Goal: Task Accomplishment & Management: Manage account settings

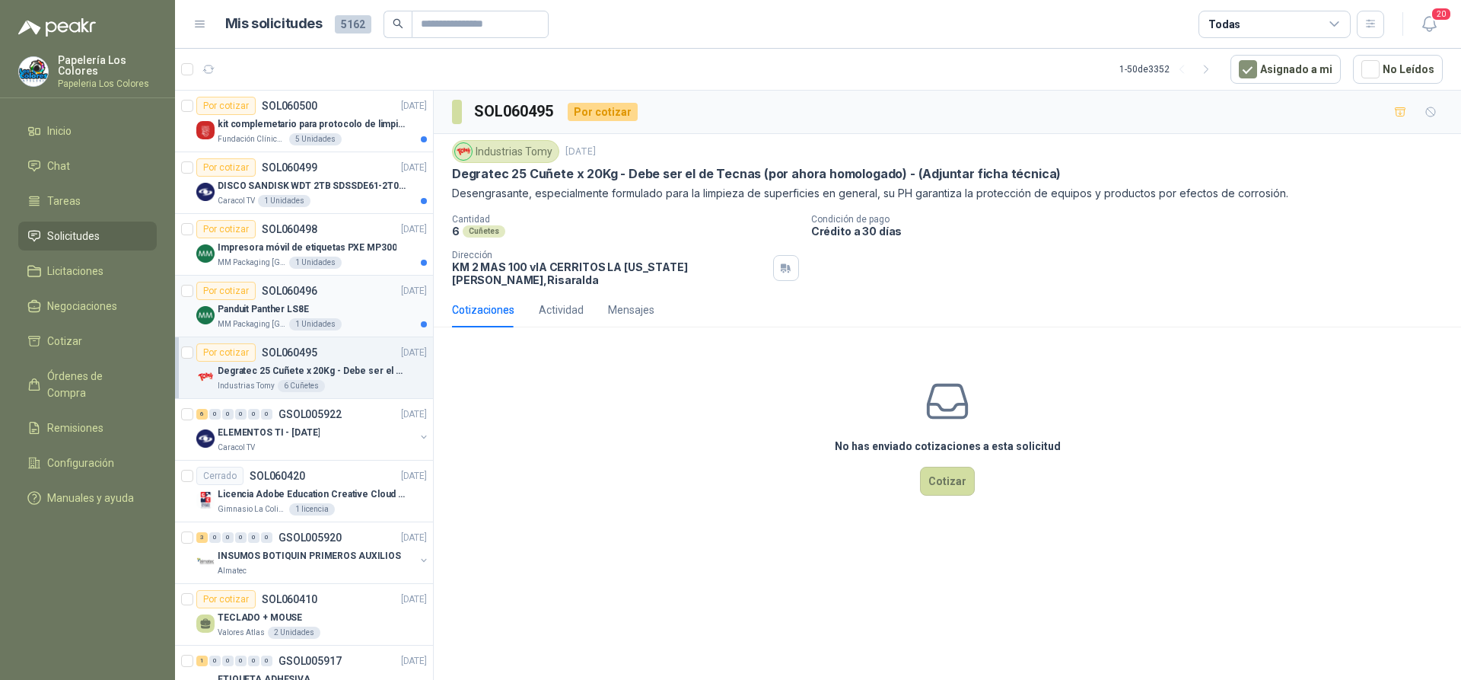
click at [355, 288] on div "Por cotizar SOL060496 08/10/25" at bounding box center [311, 291] width 231 height 18
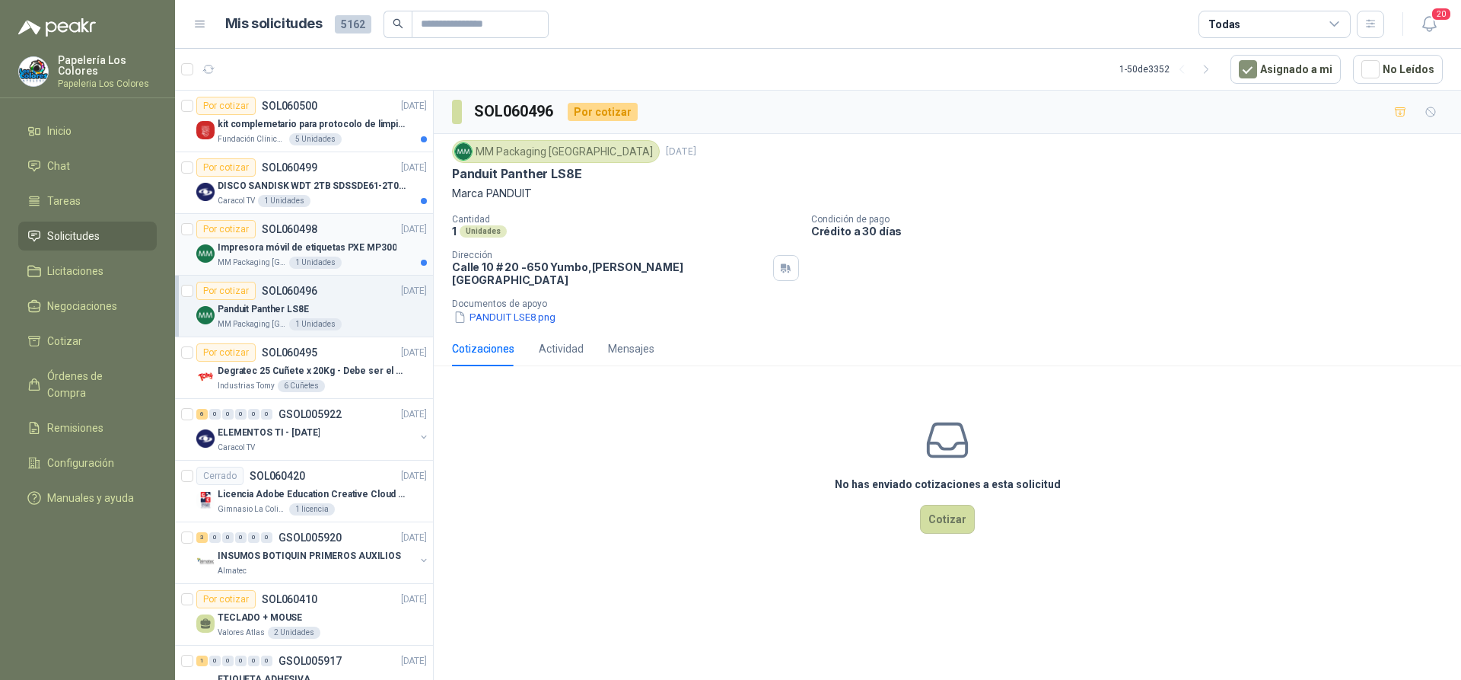
click at [352, 225] on div "Por cotizar SOL060498 08/10/25" at bounding box center [311, 229] width 231 height 18
click at [351, 161] on div "Por cotizar SOL060499 08/10/25" at bounding box center [311, 167] width 231 height 18
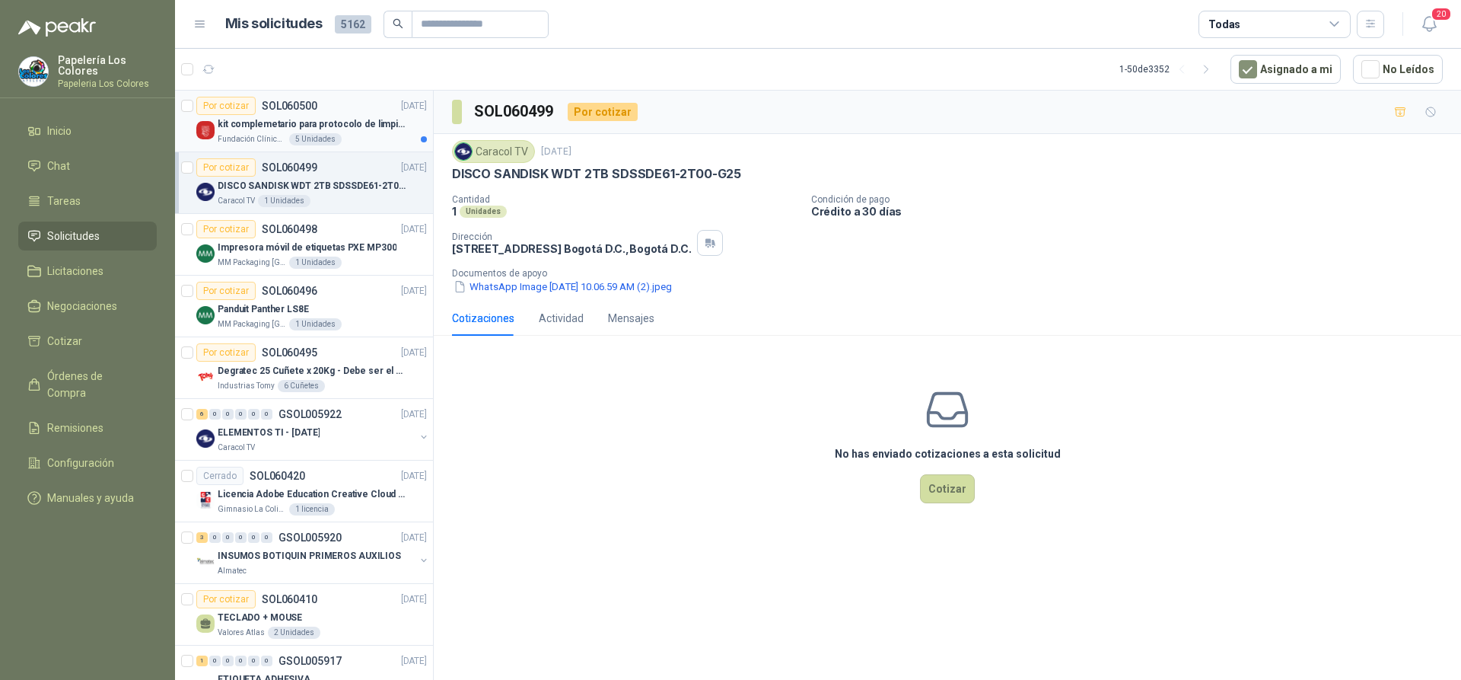
click at [374, 104] on div "Por cotizar SOL060500 08/10/25" at bounding box center [311, 106] width 231 height 18
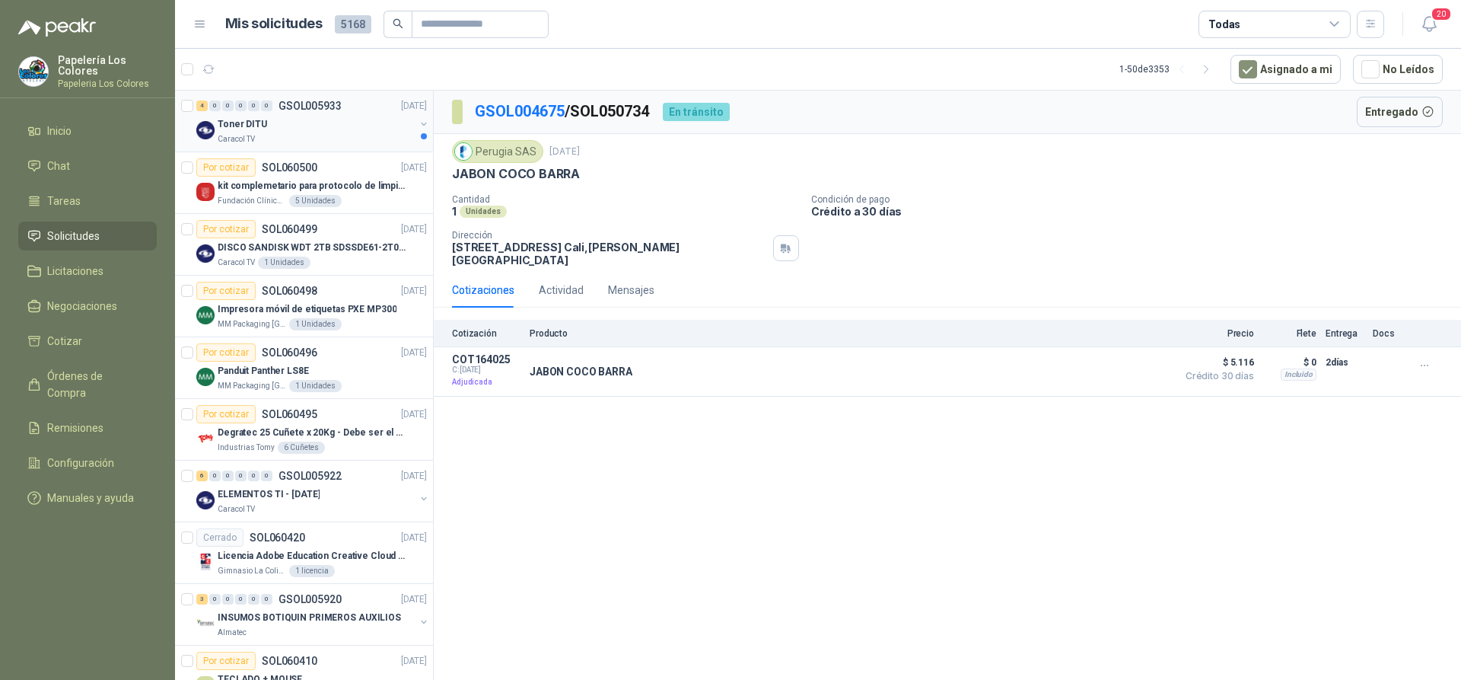
click at [315, 129] on div "Toner DITU" at bounding box center [316, 124] width 197 height 18
